Goal: Navigation & Orientation: Go to known website

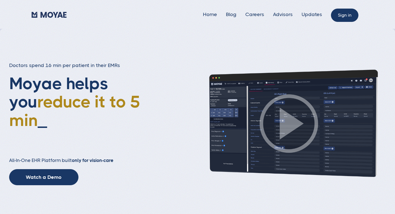
click at [345, 13] on link "Sign in" at bounding box center [344, 15] width 27 height 13
click at [355, 16] on link "Sign in" at bounding box center [344, 15] width 27 height 13
click at [347, 15] on link "Sign in" at bounding box center [344, 15] width 27 height 13
